Goal: Transaction & Acquisition: Obtain resource

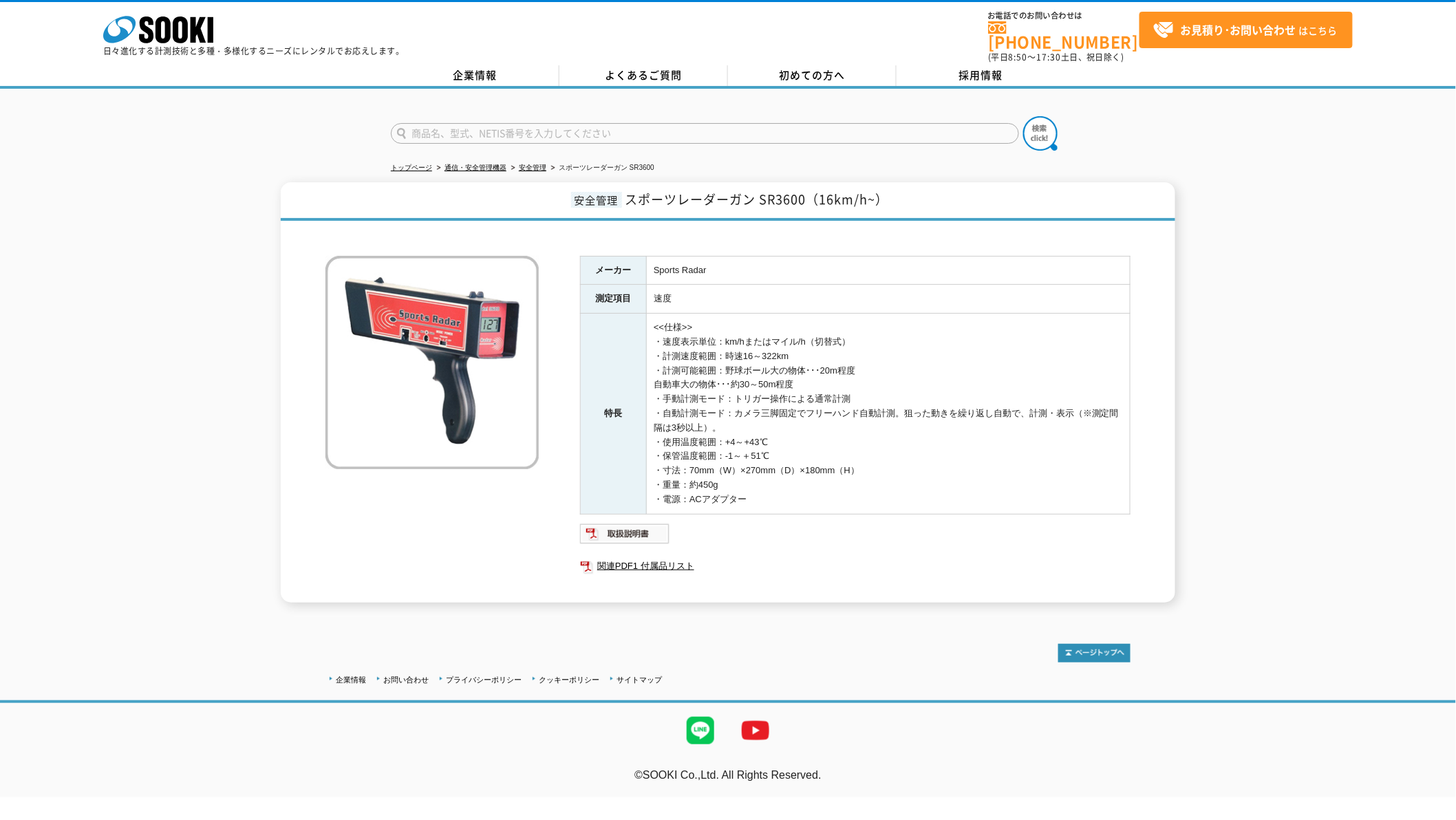
click at [70, 534] on div "安全管理 スポーツレーダーガン SR3600（16km/h~） メーカー Sports Radar 測定項目 速度 特長 <<仕様>> ・速度表示単位：km/…" at bounding box center [728, 392] width 1456 height 420
click at [602, 123] on input "text" at bounding box center [704, 134] width 628 height 21
type input "AAQ"
click at [1023, 116] on button at bounding box center [1040, 133] width 34 height 34
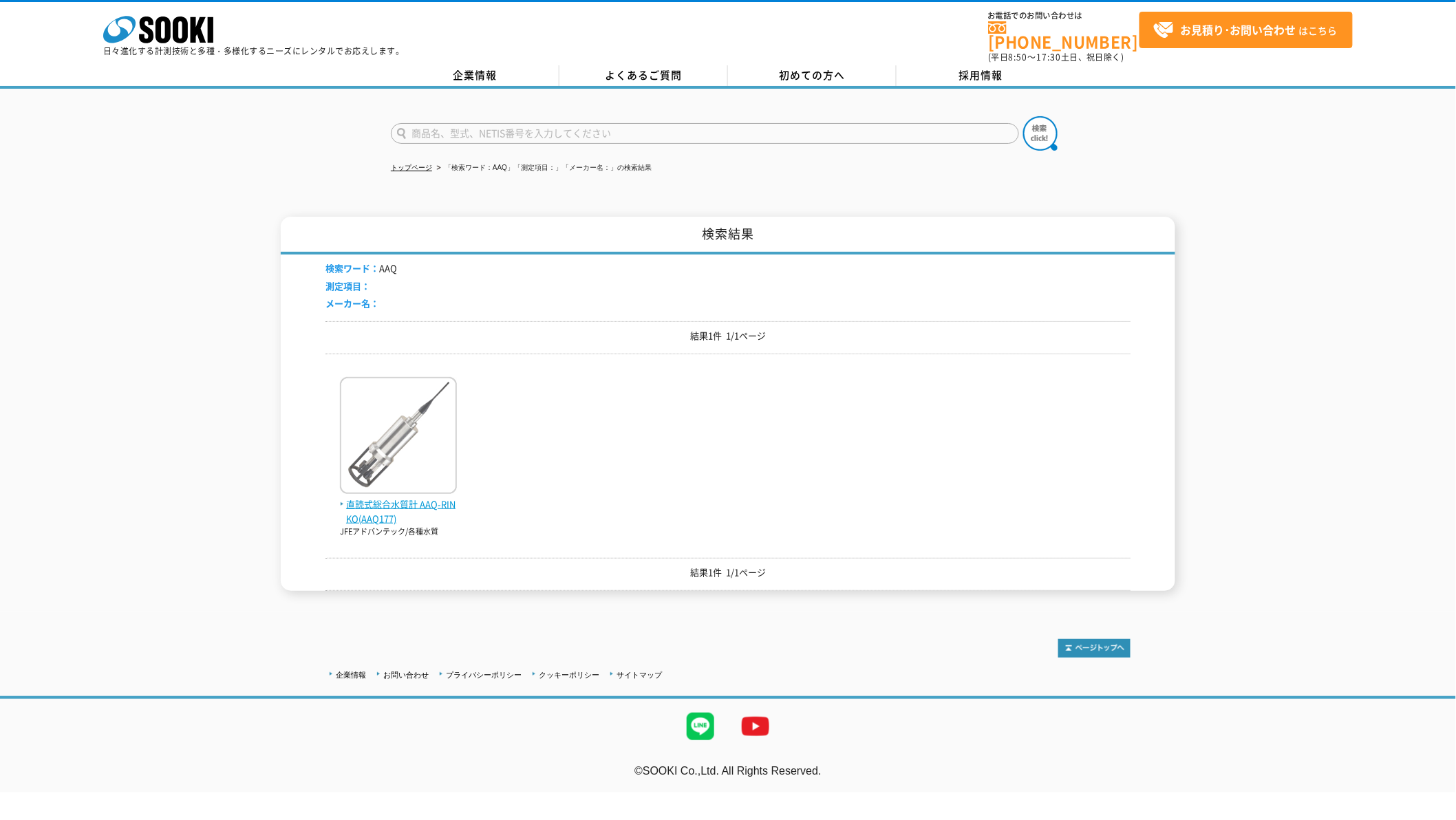
click at [440, 396] on img at bounding box center [398, 438] width 117 height 121
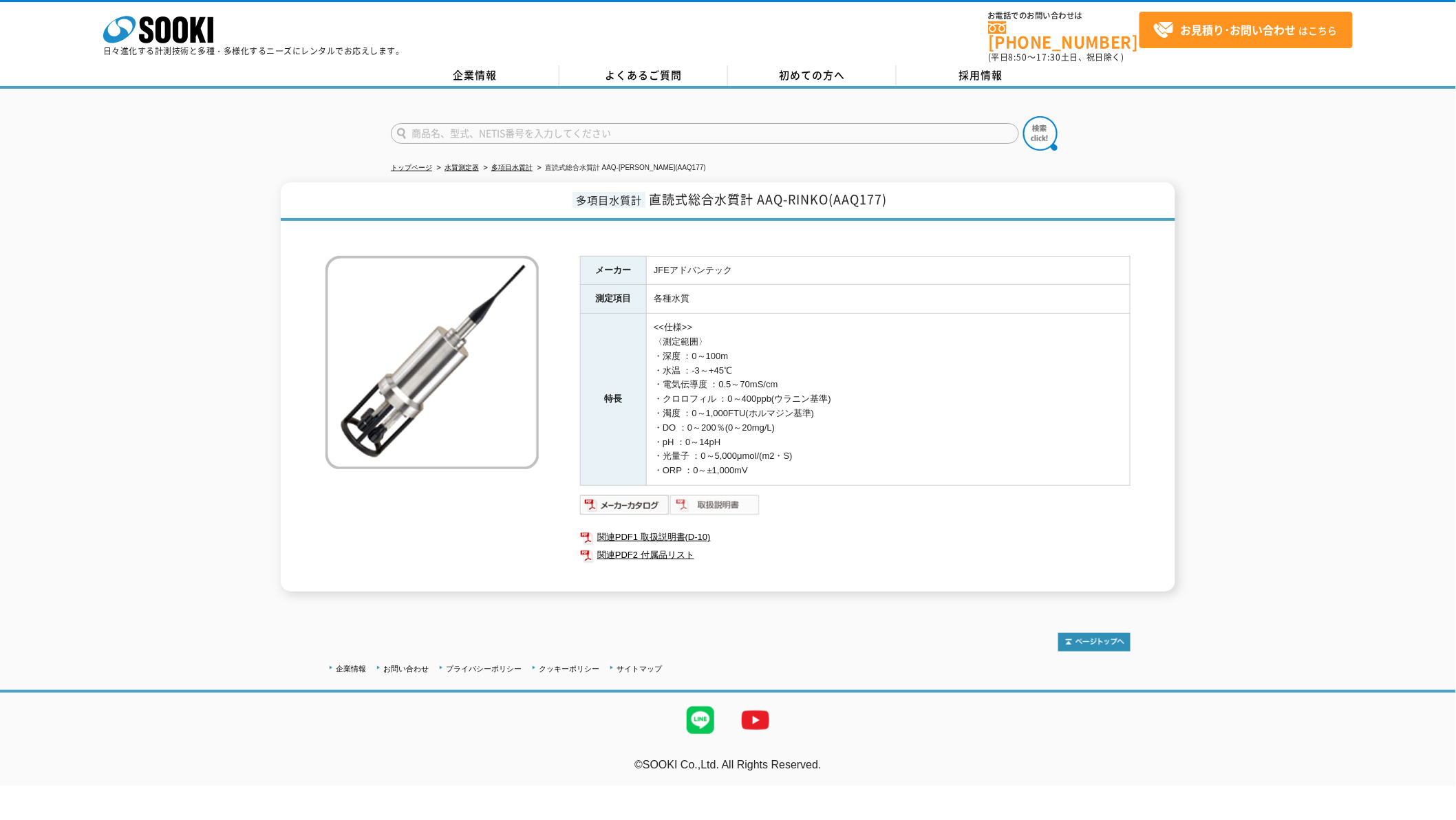
click at [689, 498] on img at bounding box center [714, 504] width 90 height 22
click at [656, 494] on img at bounding box center [624, 504] width 90 height 22
